Goal: Information Seeking & Learning: Learn about a topic

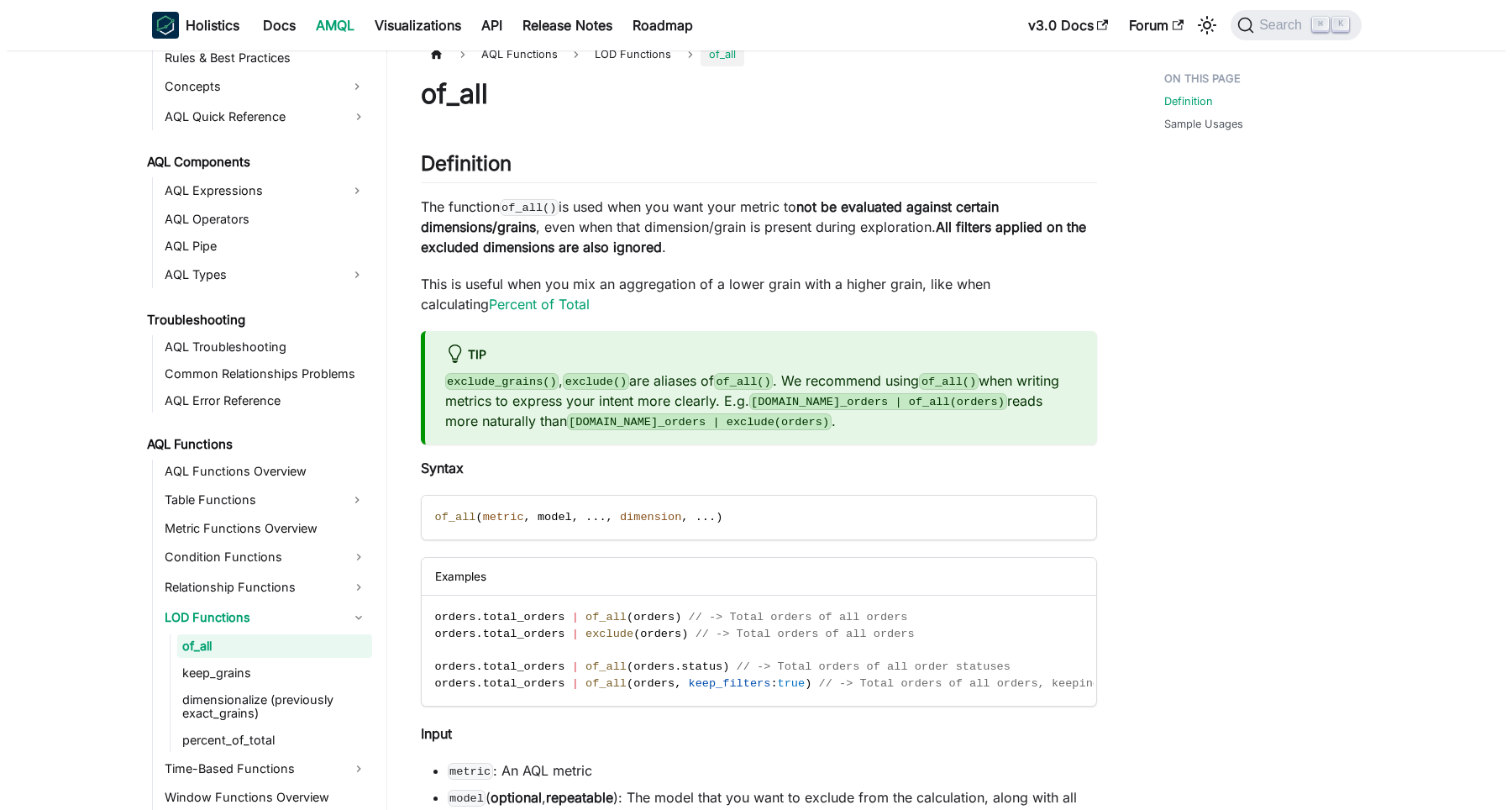
scroll to position [33, 0]
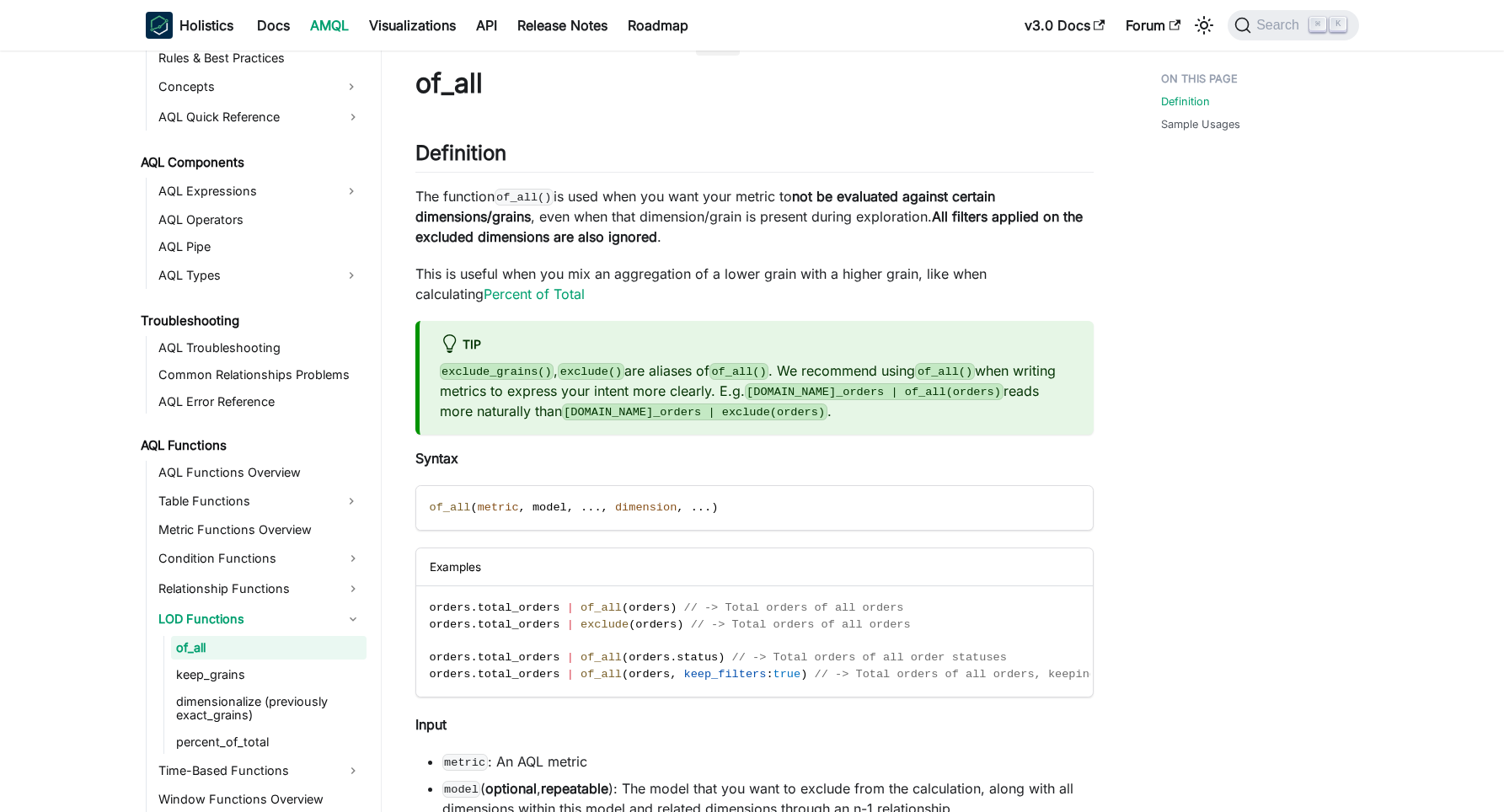
click at [509, 373] on code "exclude_grains()" at bounding box center [497, 371] width 115 height 16
copy code "exclude_grains"
click at [1283, 23] on span "Search" at bounding box center [1280, 25] width 58 height 15
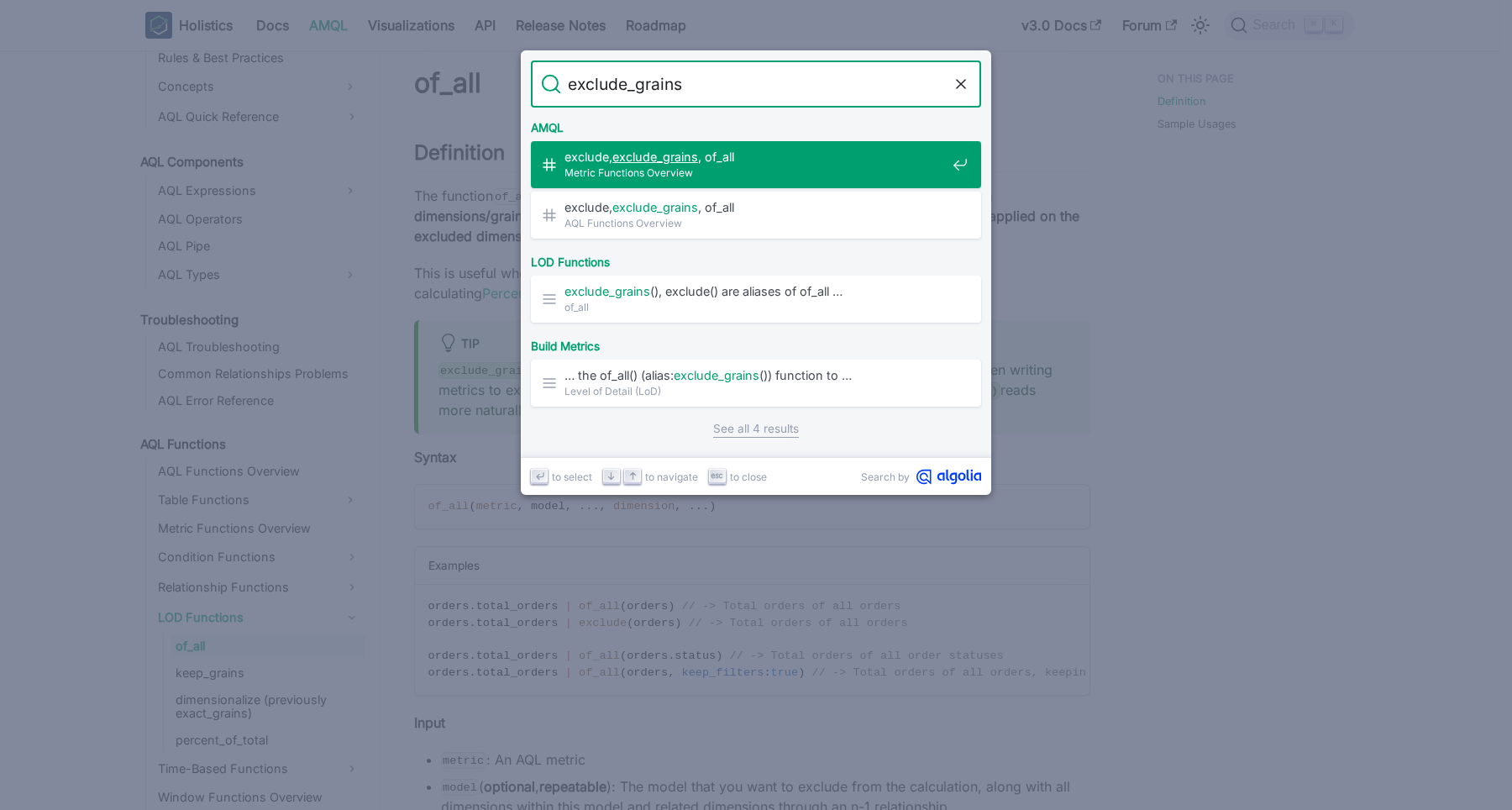
click at [722, 166] on span "Metric Functions Overview" at bounding box center [755, 172] width 381 height 16
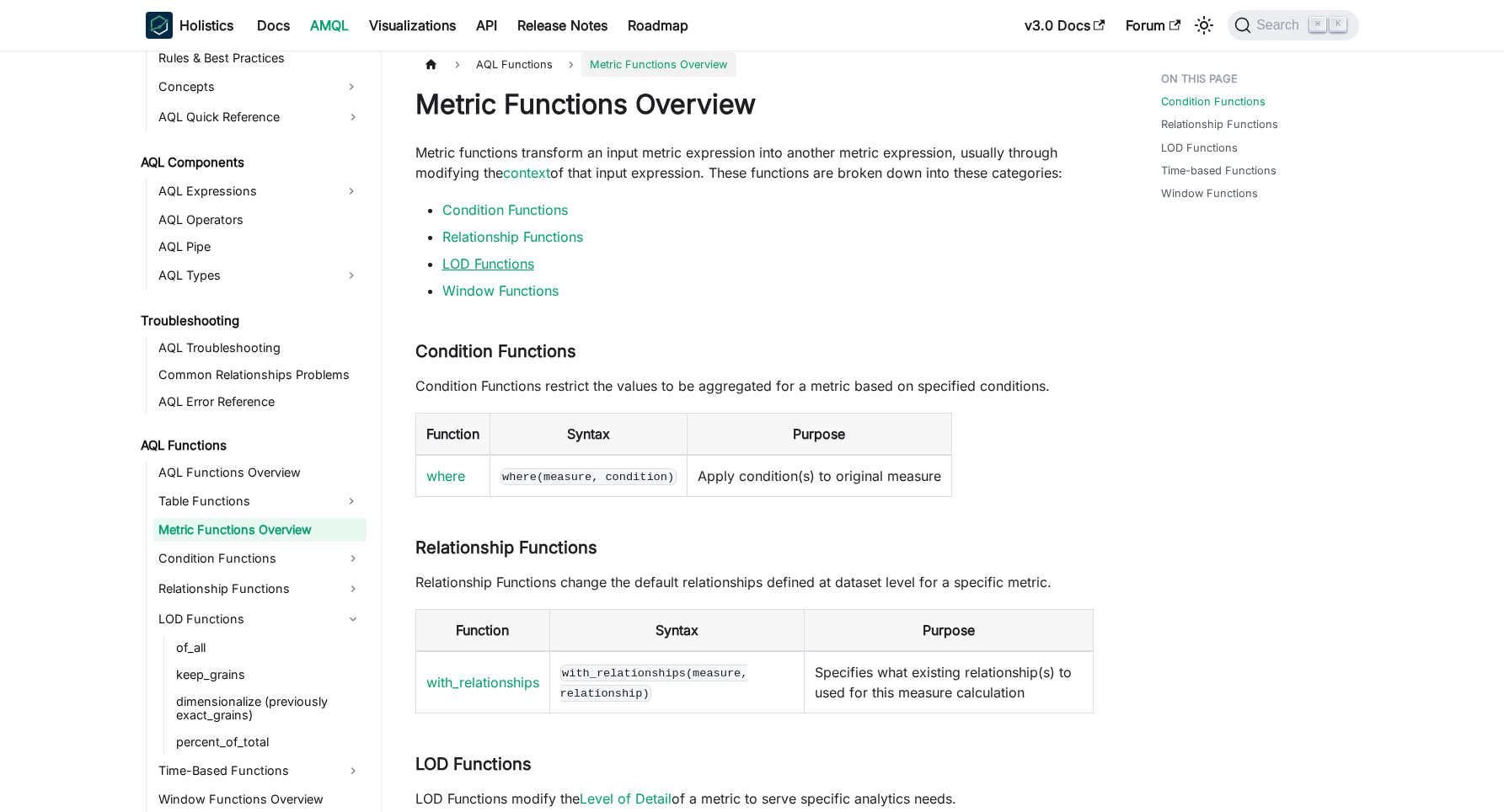
click at [493, 255] on link "LOD Functions" at bounding box center [488, 263] width 92 height 16
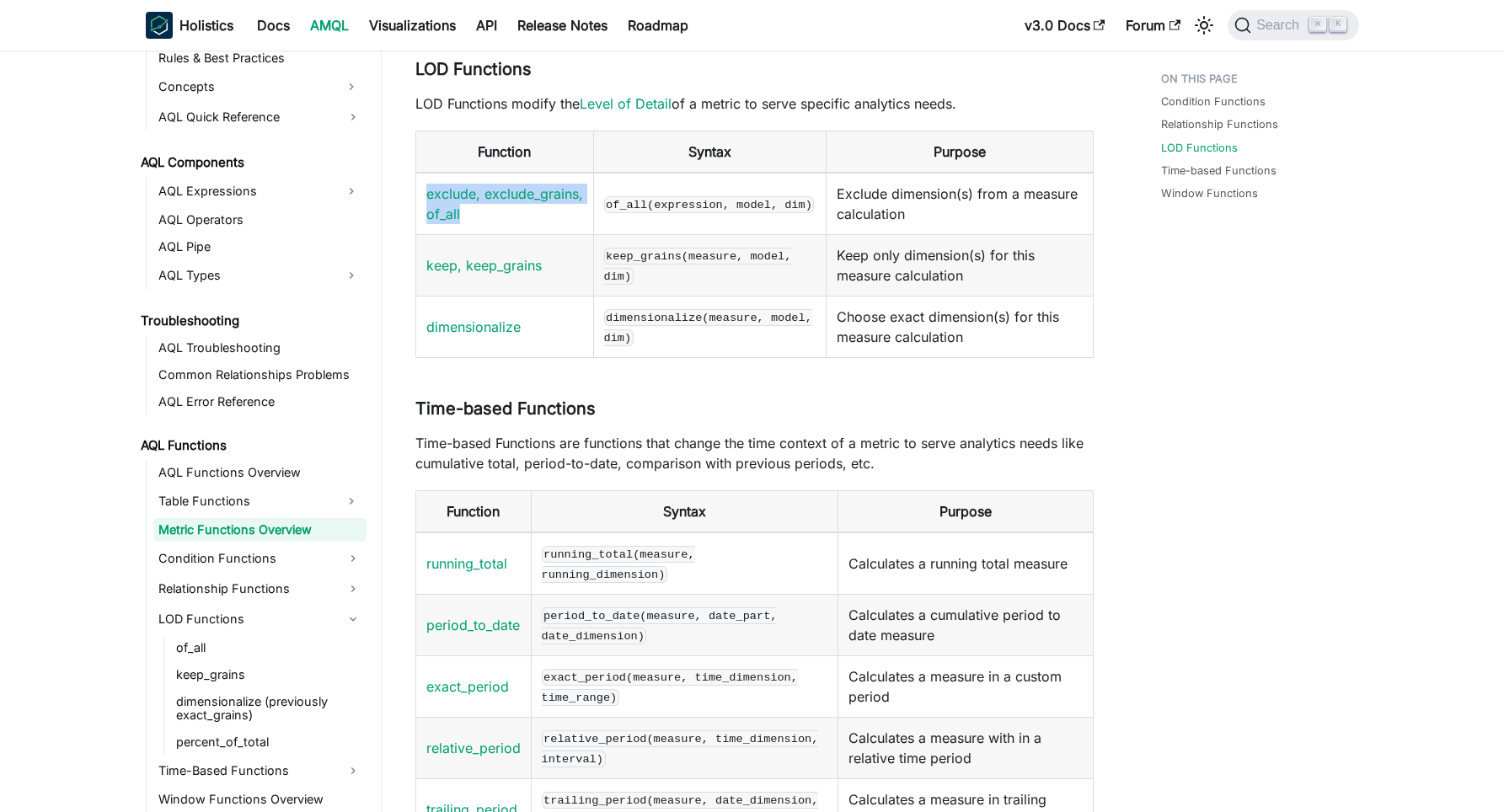
drag, startPoint x: 568, startPoint y: 214, endPoint x: 409, endPoint y: 197, distance: 159.9
click at [411, 197] on article "AQL Functions Metric Functions Overview On this page Metric Functions Overview …" at bounding box center [754, 709] width 705 height 2704
click at [516, 180] on td "exclude, exclude_grains, of_all" at bounding box center [504, 204] width 178 height 63
drag, startPoint x: 418, startPoint y: 216, endPoint x: 519, endPoint y: 221, distance: 101.1
click at [519, 221] on td "exclude, exclude_grains, of_all" at bounding box center [504, 204] width 178 height 63
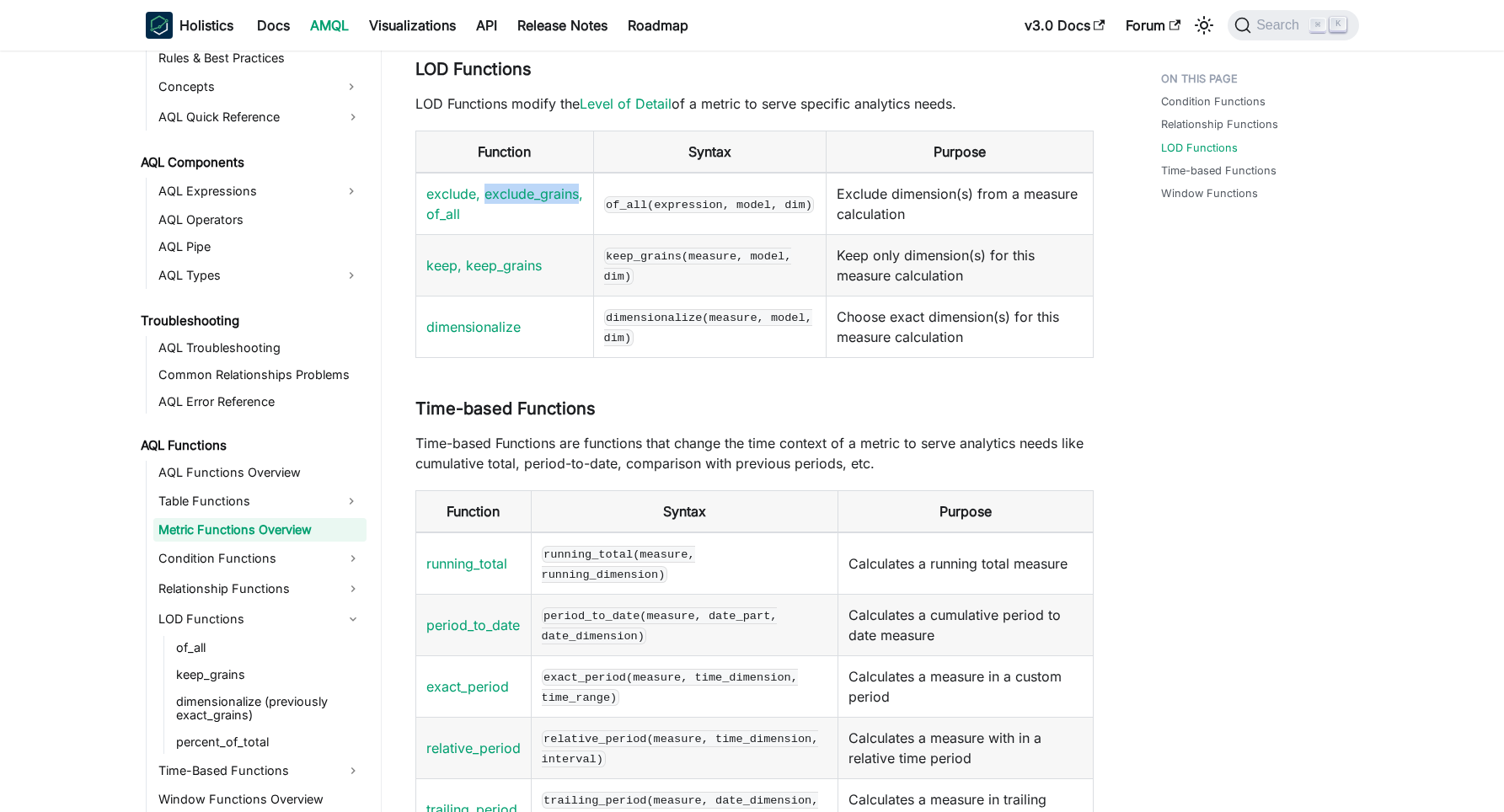
copy link "exclude_grains"
drag, startPoint x: 501, startPoint y: 190, endPoint x: 410, endPoint y: 190, distance: 91.0
click at [410, 190] on article "AQL Functions Metric Functions Overview On this page Metric Functions Overview …" at bounding box center [754, 709] width 705 height 2704
copy link "exclude,"
drag, startPoint x: 566, startPoint y: 210, endPoint x: 531, endPoint y: 212, distance: 35.1
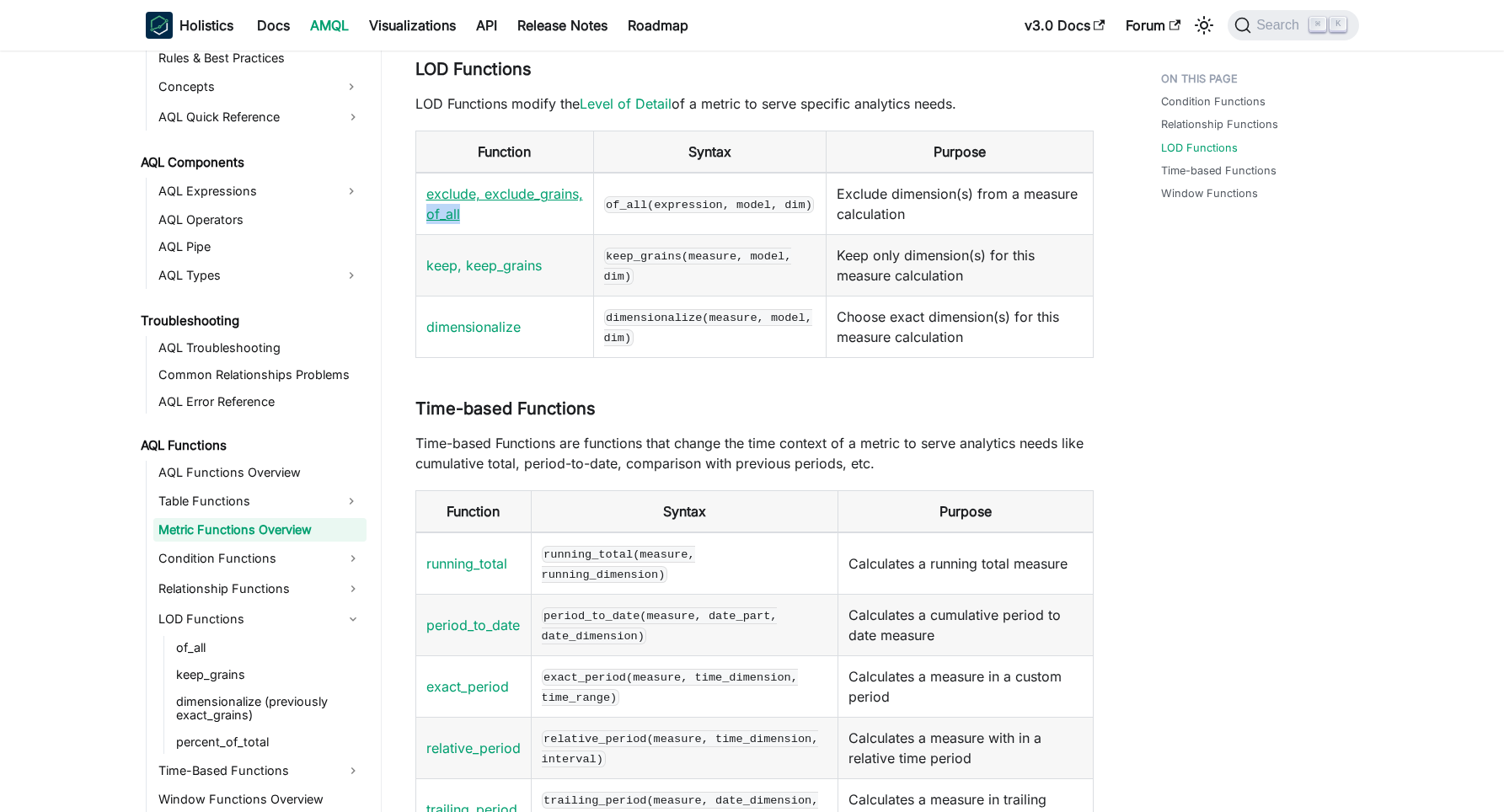
click at [531, 212] on td "exclude, exclude_grains, of_all" at bounding box center [504, 204] width 178 height 63
copy link "of_all"
drag, startPoint x: 516, startPoint y: 263, endPoint x: 466, endPoint y: 264, distance: 50.0
click at [466, 264] on td "keep, keep_grains" at bounding box center [504, 266] width 178 height 62
copy link "keep_grains"
